Goal: Information Seeking & Learning: Check status

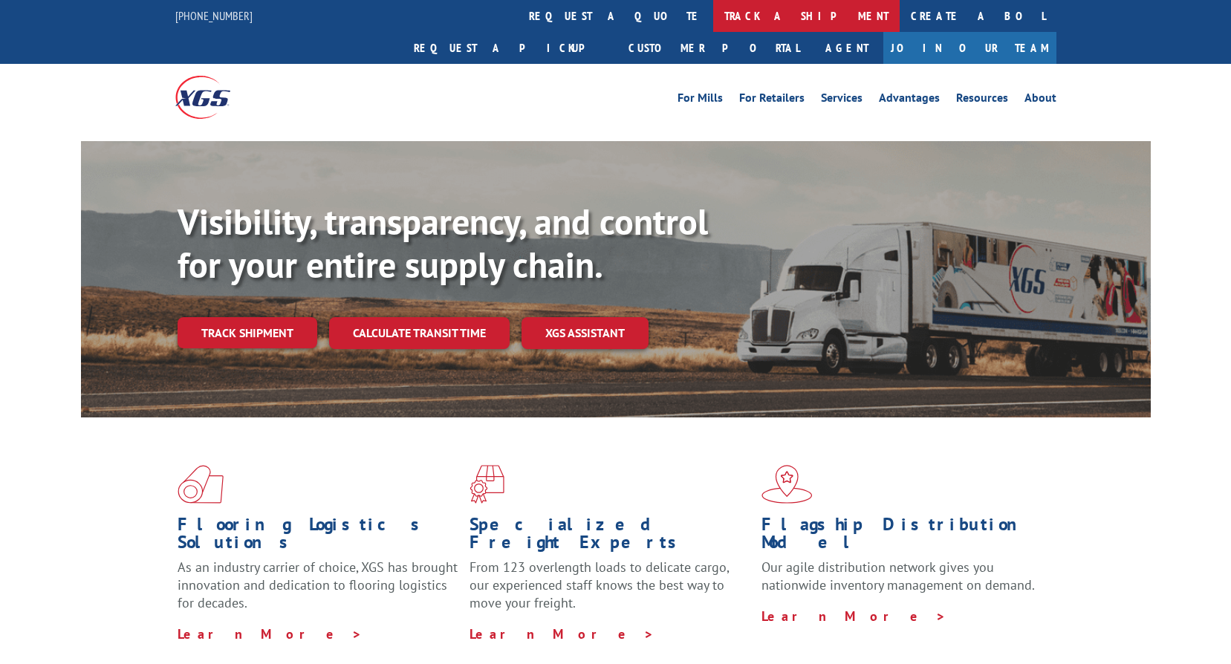
click at [713, 16] on link "track a shipment" at bounding box center [806, 16] width 186 height 32
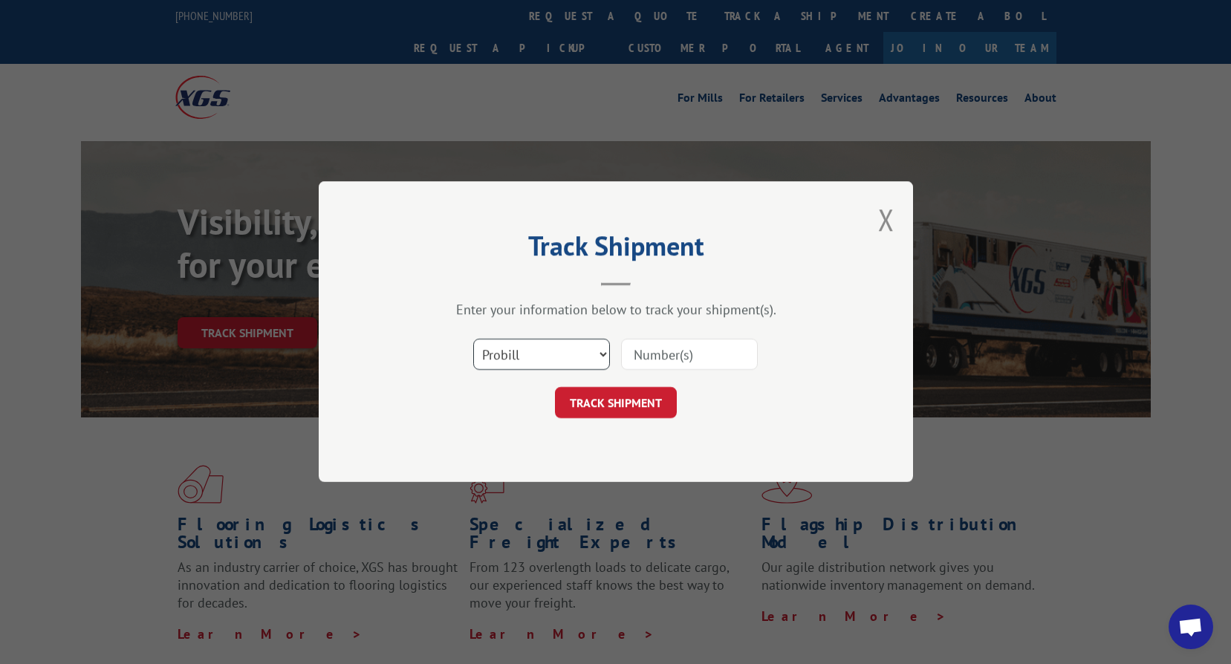
click at [553, 367] on select "Select category... Probill BOL PO" at bounding box center [541, 354] width 137 height 31
select select "bol"
click at [473, 339] on select "Select category... Probill BOL PO" at bounding box center [541, 354] width 137 height 31
drag, startPoint x: 697, startPoint y: 351, endPoint x: 683, endPoint y: 354, distance: 13.6
click at [697, 351] on input at bounding box center [689, 354] width 137 height 31
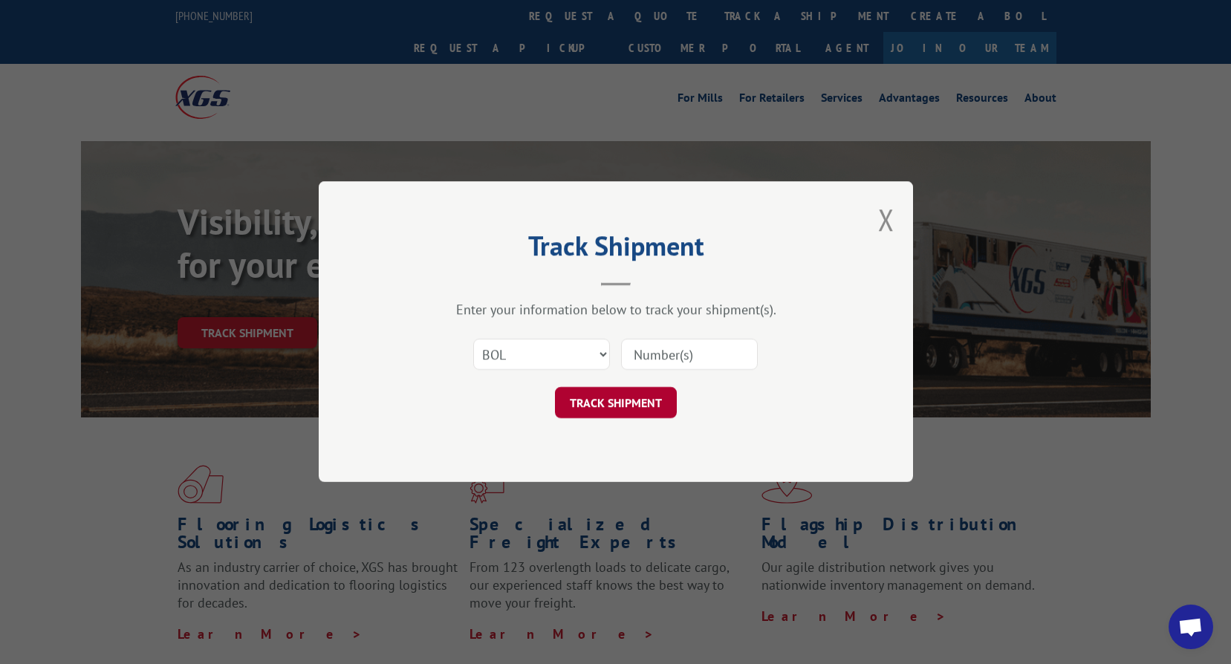
paste input "2835572"
type input "2835572"
click at [596, 414] on button "TRACK SHIPMENT" at bounding box center [616, 403] width 122 height 31
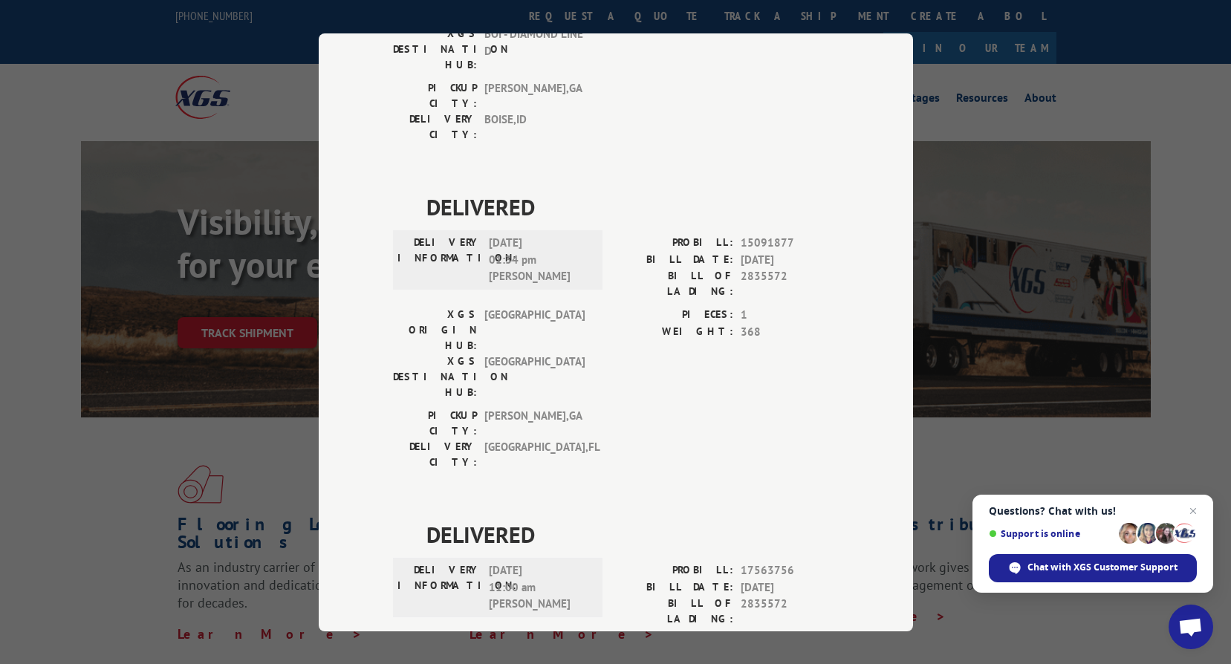
scroll to position [316, 0]
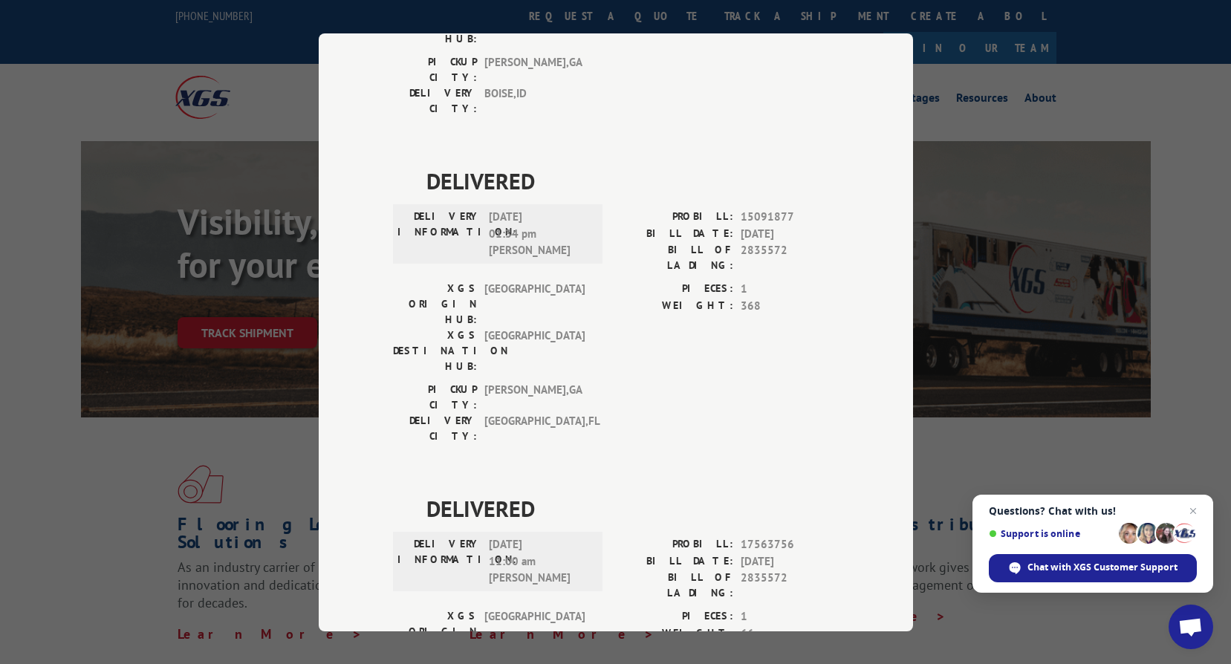
click at [600, 536] on div "DELIVERY INFORMATION: [DATE] 11:00 am [PERSON_NAME] PROBILL: 17563756 BILL DATE…" at bounding box center [616, 572] width 446 height 72
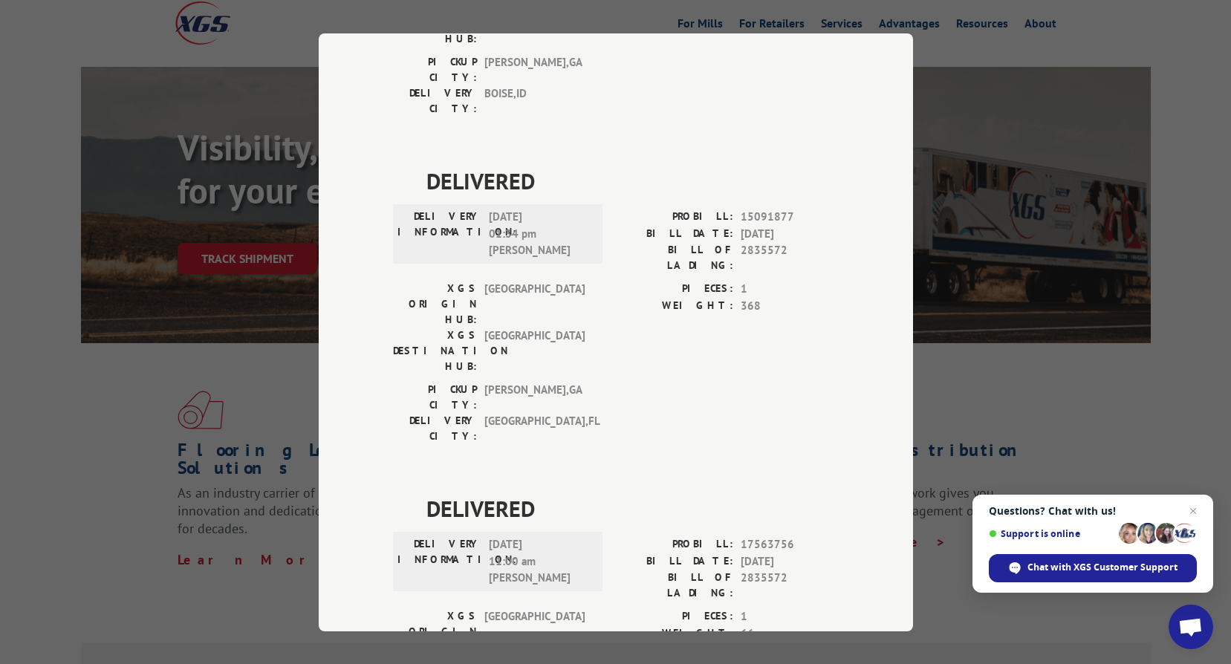
scroll to position [0, 0]
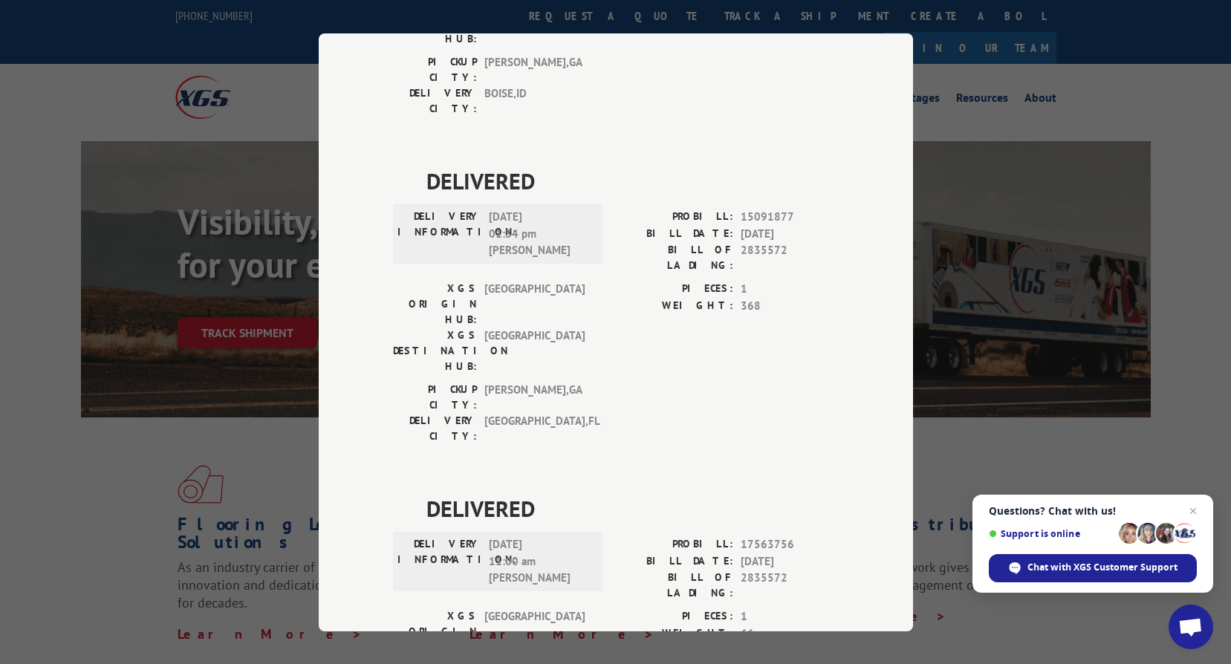
click at [628, 287] on div "DELIVERED DELIVERY INFORMATION: [DATE] 09:18 am ON FILE PROBILL: 13963970 BILL …" at bounding box center [616, 328] width 446 height 983
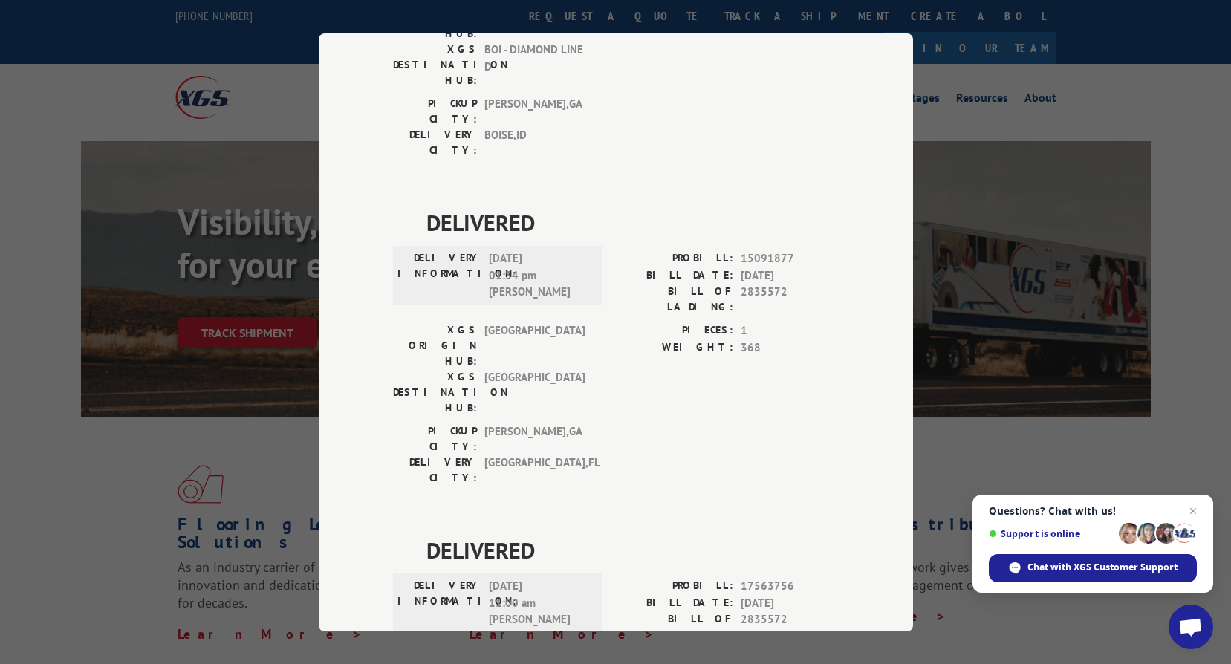
scroll to position [316, 0]
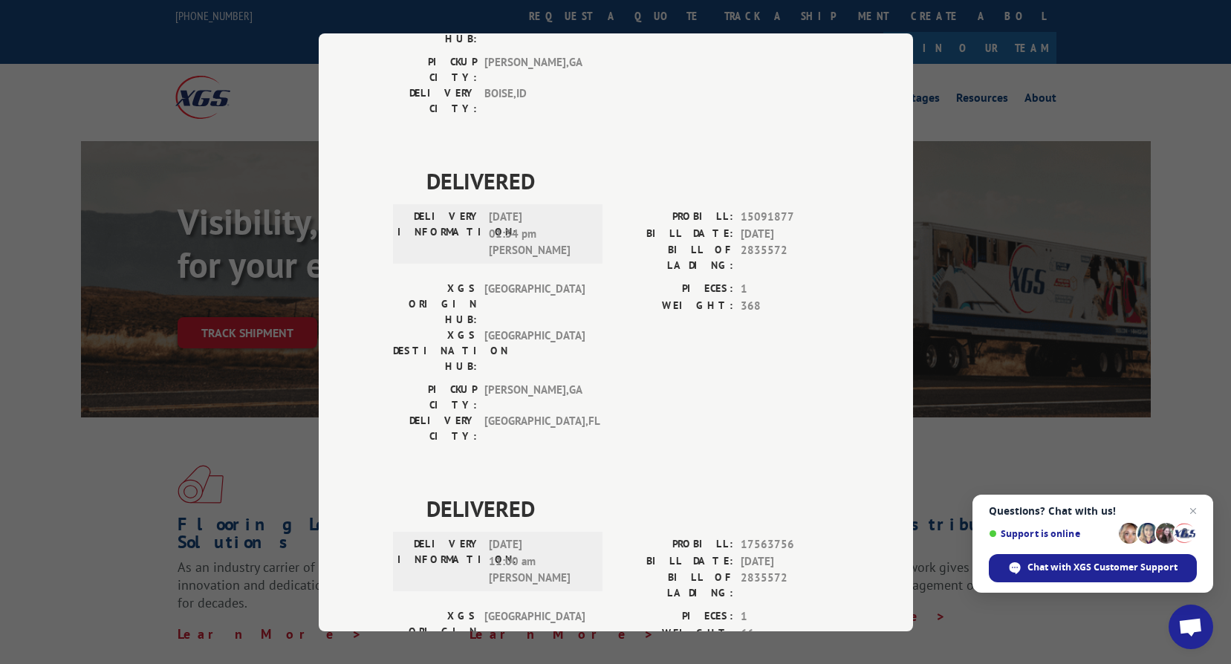
click at [616, 608] on label "PIECES:" at bounding box center [674, 616] width 117 height 17
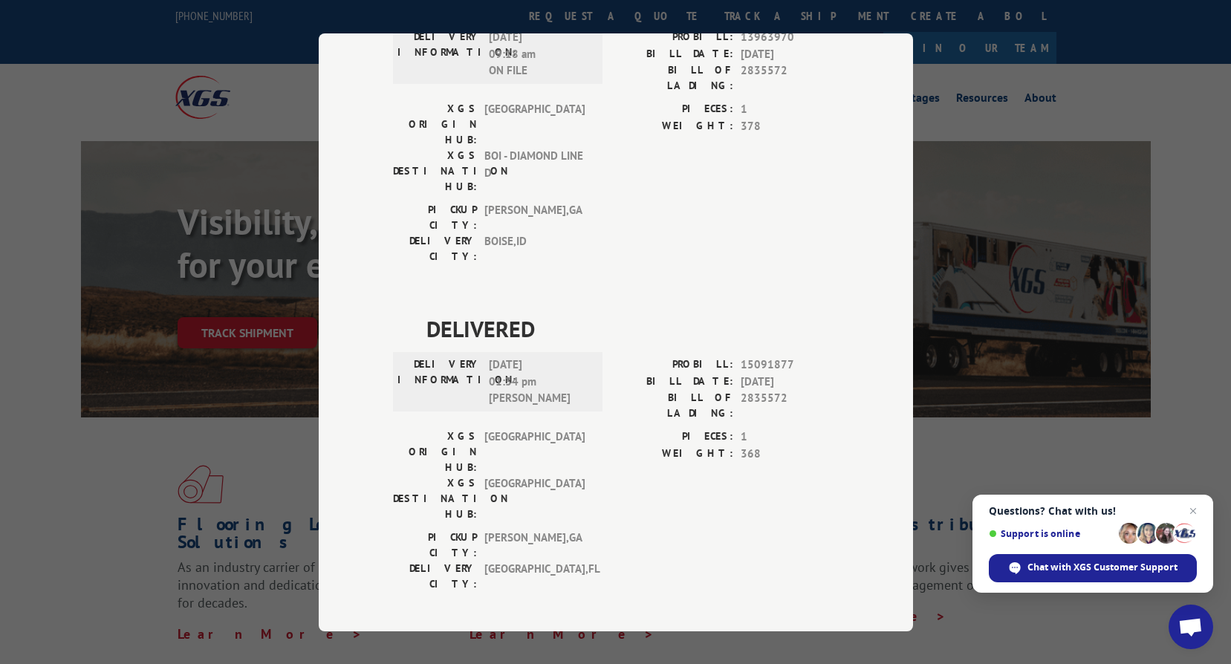
scroll to position [0, 0]
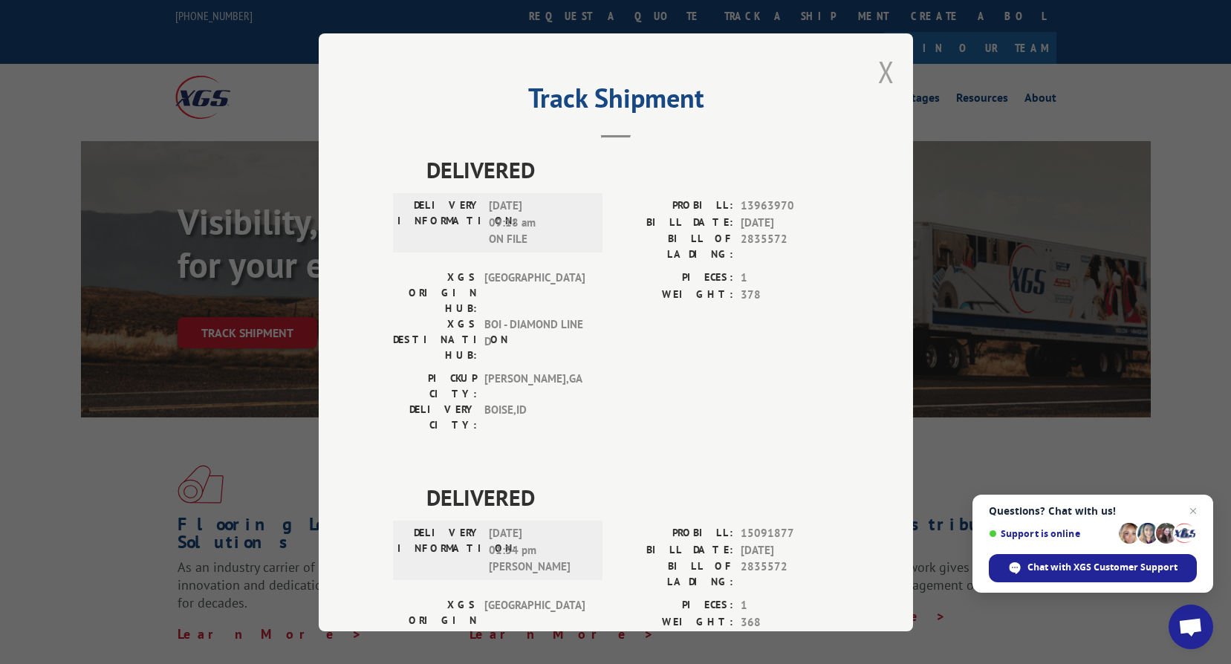
click at [879, 83] on button "Close modal" at bounding box center [886, 71] width 16 height 39
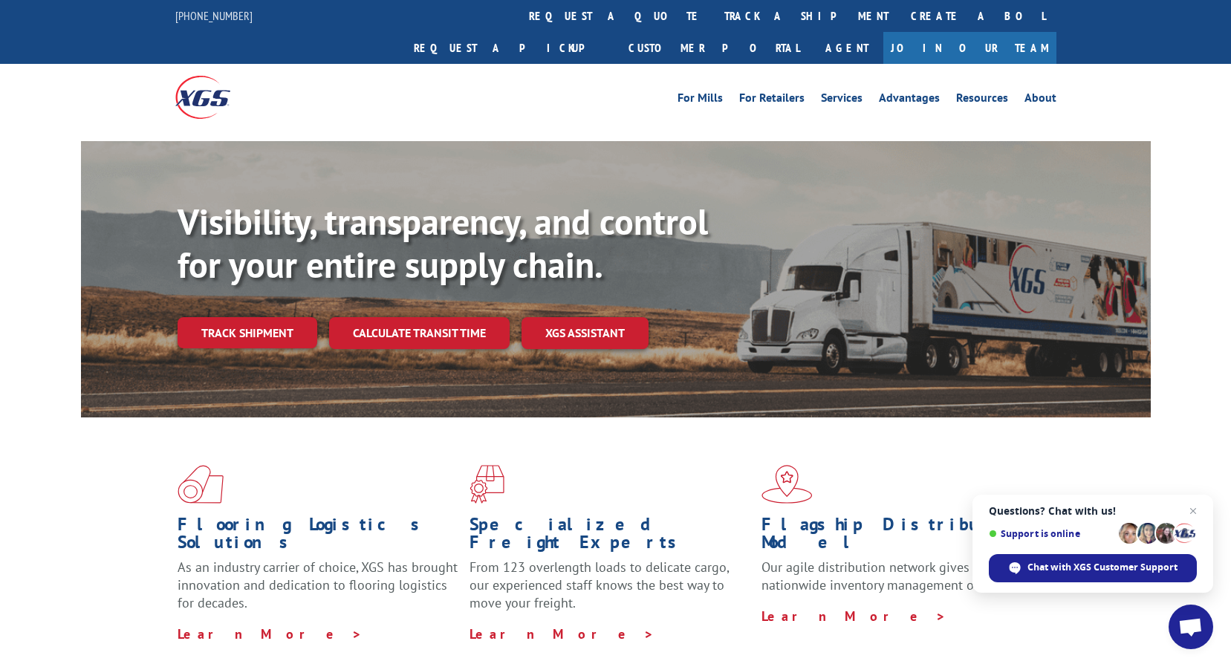
click at [1142, 73] on div "For [PERSON_NAME] For Retailers Services Advantages Resources About For [PERSON…" at bounding box center [615, 97] width 1231 height 66
click at [645, 426] on div "Flooring Logistics Solutions As an industry carrier of choice, XGS has brought …" at bounding box center [616, 553] width 1070 height 273
